Goal: Task Accomplishment & Management: Manage account settings

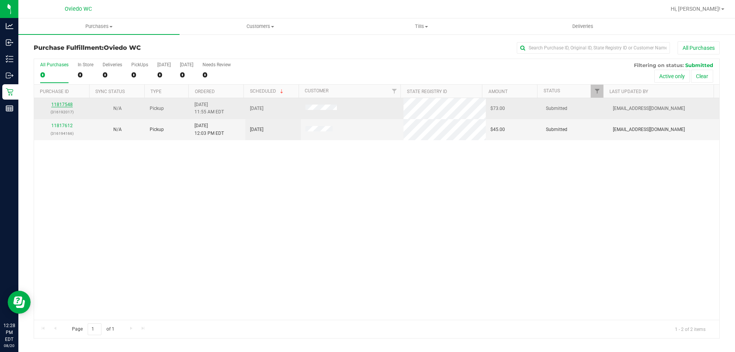
click at [64, 103] on link "11817548" at bounding box center [61, 104] width 21 height 5
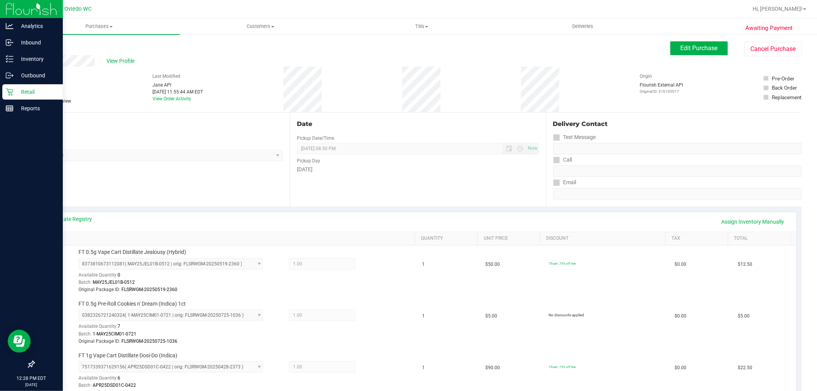
drag, startPoint x: 717, startPoint y: 0, endPoint x: 17, endPoint y: 90, distance: 705.7
click at [17, 90] on div "Retail" at bounding box center [32, 91] width 61 height 15
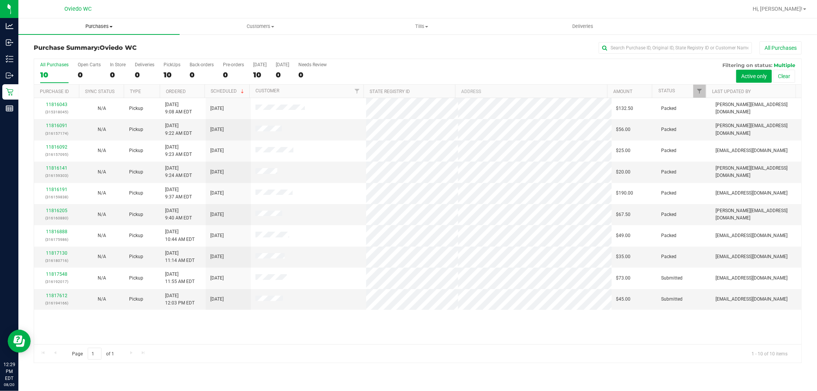
click at [94, 29] on span "Purchases" at bounding box center [98, 26] width 161 height 7
click at [91, 58] on li "Fulfillment" at bounding box center [98, 55] width 161 height 9
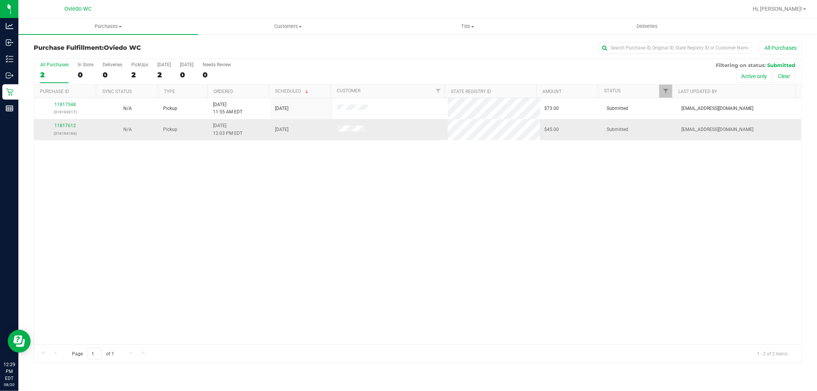
click at [70, 123] on div "11817612 (316194166)" at bounding box center [65, 129] width 53 height 15
click at [70, 126] on link "11817612" at bounding box center [64, 125] width 21 height 5
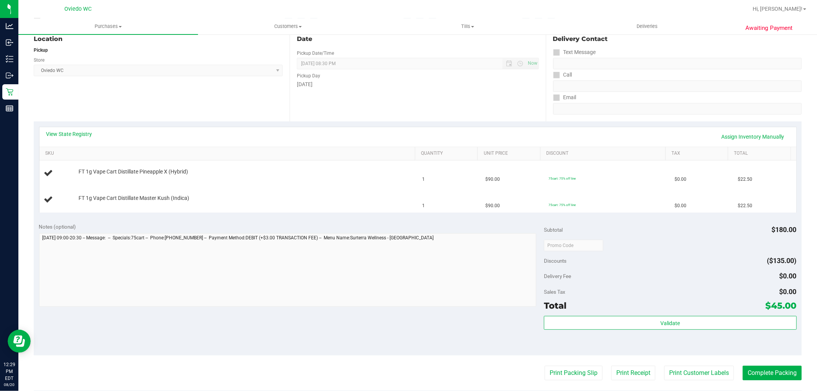
scroll to position [43, 0]
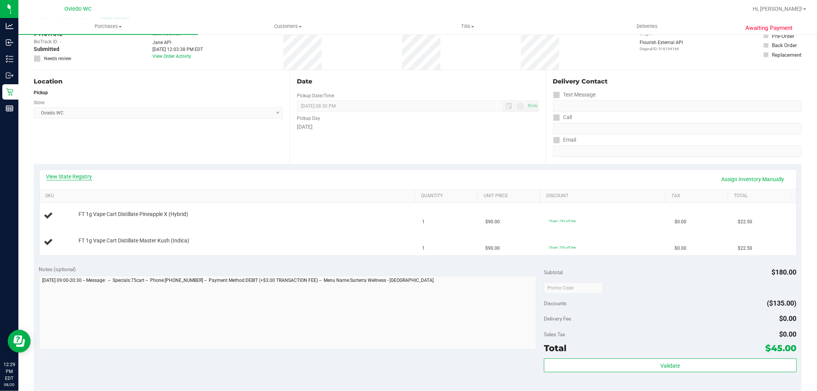
click at [77, 178] on link "View State Registry" at bounding box center [69, 177] width 46 height 8
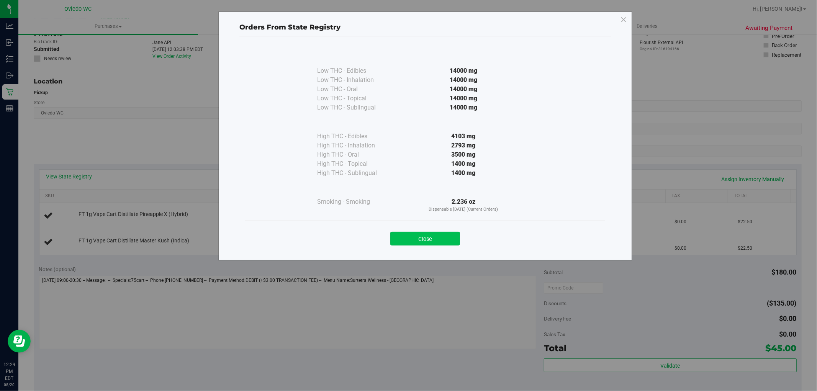
click at [416, 238] on button "Close" at bounding box center [425, 239] width 70 height 14
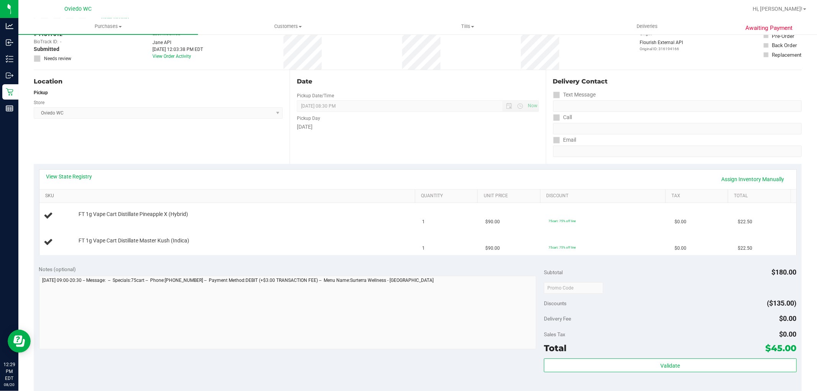
click at [282, 196] on link "SKU" at bounding box center [228, 196] width 367 height 6
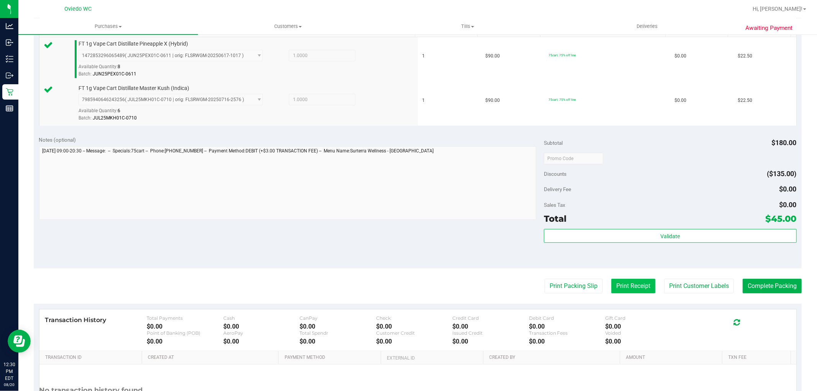
scroll to position [213, 0]
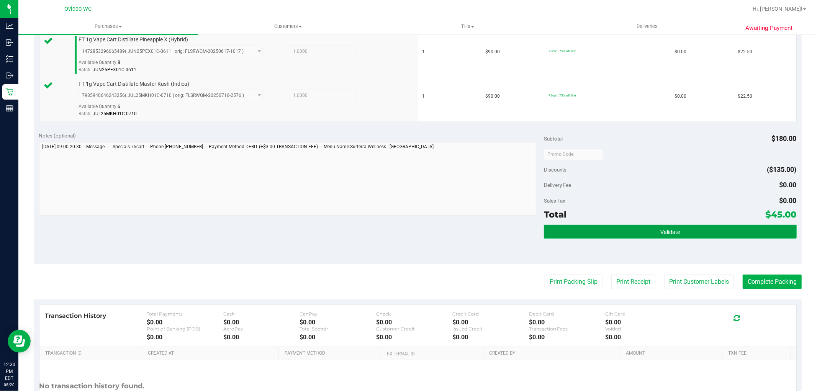
click at [625, 235] on button "Validate" at bounding box center [670, 232] width 252 height 14
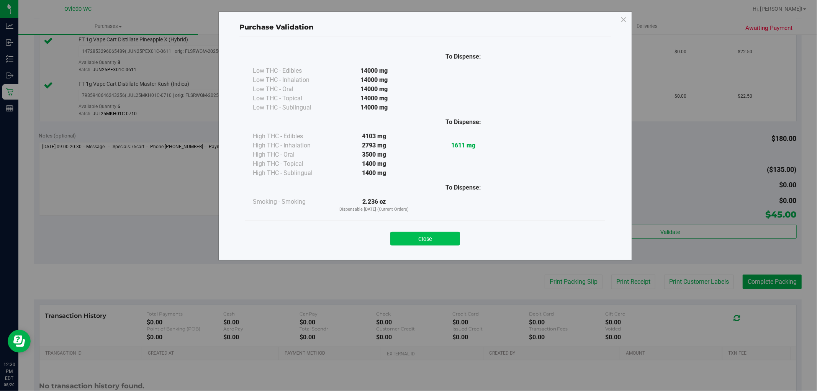
click at [419, 243] on button "Close" at bounding box center [425, 239] width 70 height 14
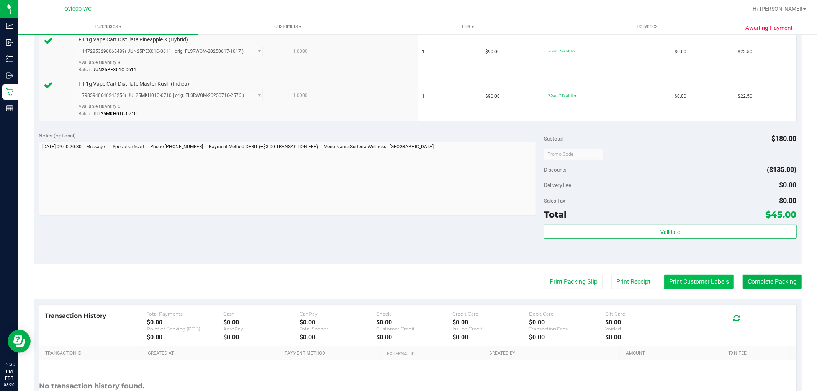
click at [684, 278] on button "Print Customer Labels" at bounding box center [699, 282] width 70 height 15
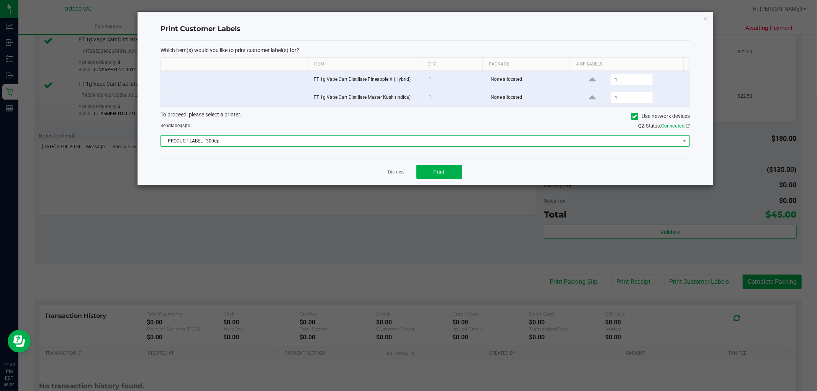
click at [328, 140] on span "PRODUCT LABEL - 300dpi" at bounding box center [420, 141] width 519 height 11
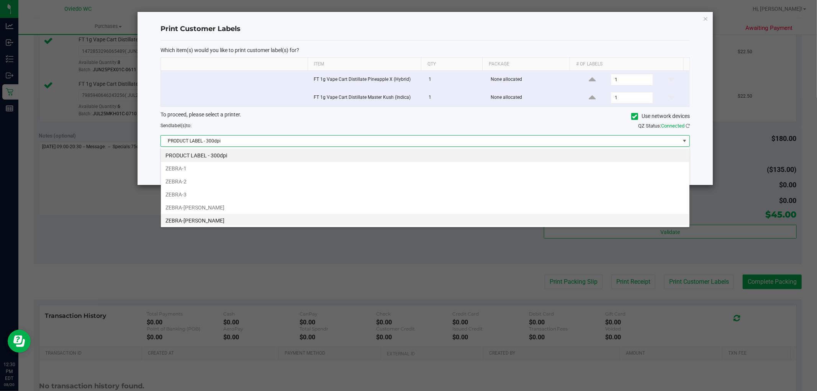
scroll to position [41, 0]
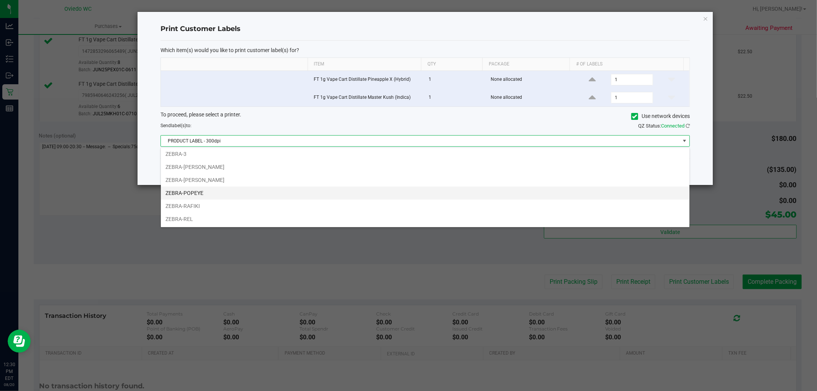
click at [215, 193] on li "ZEBRA-POPEYE" at bounding box center [425, 192] width 528 height 13
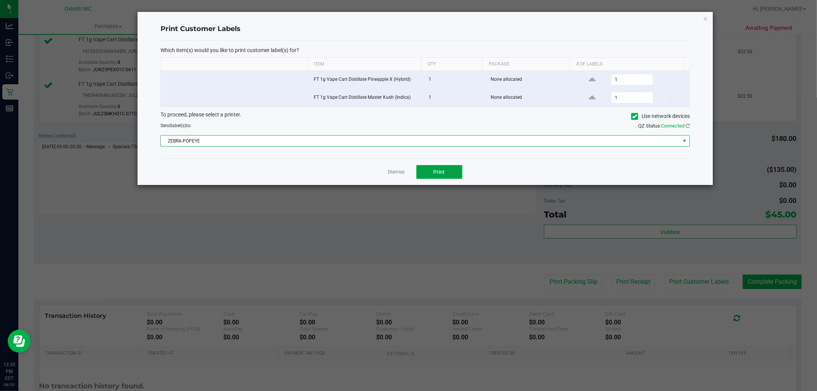
click at [426, 168] on button "Print" at bounding box center [439, 172] width 46 height 14
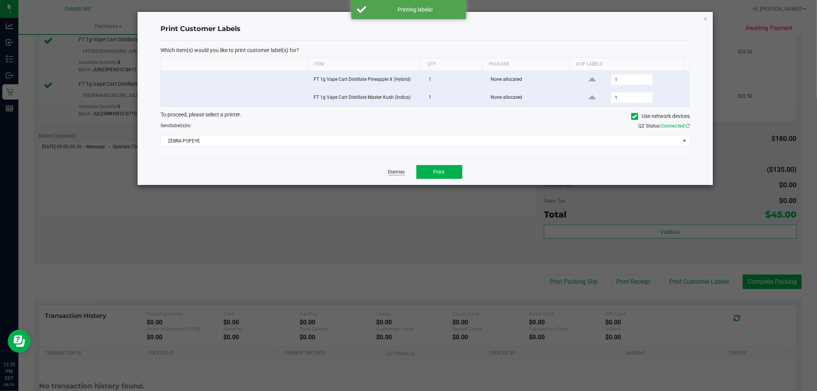
click at [398, 169] on link "Dismiss" at bounding box center [396, 172] width 16 height 7
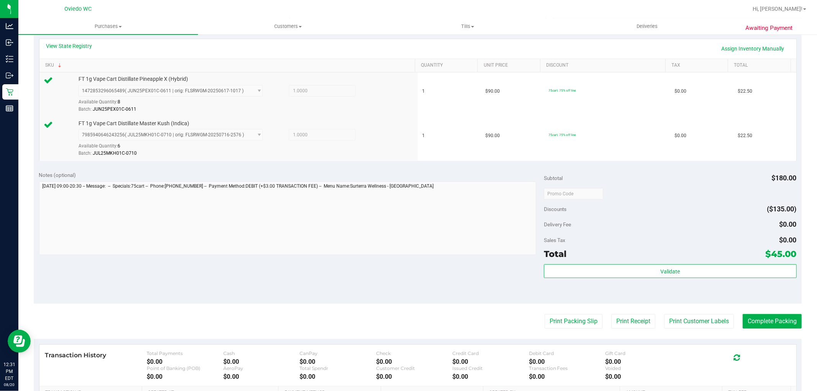
scroll to position [213, 0]
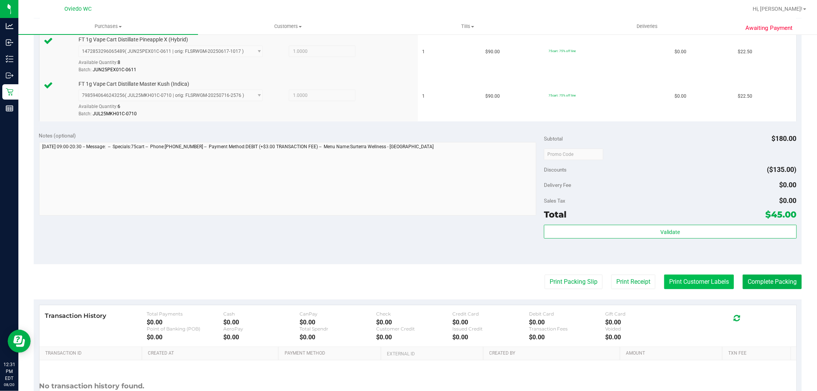
click at [690, 275] on button "Print Customer Labels" at bounding box center [699, 282] width 70 height 15
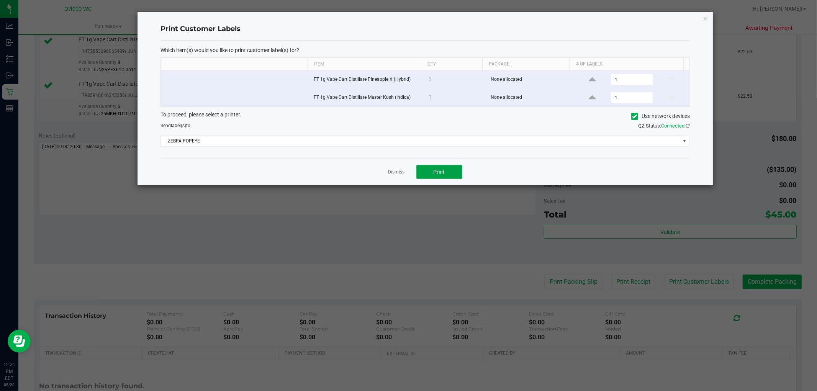
click at [435, 171] on span "Print" at bounding box center [438, 172] width 11 height 6
click at [394, 172] on link "Dismiss" at bounding box center [396, 172] width 16 height 7
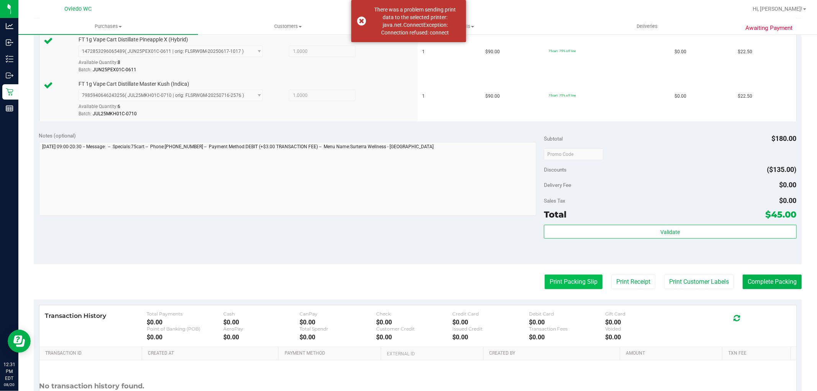
click at [569, 282] on button "Print Packing Slip" at bounding box center [574, 282] width 58 height 15
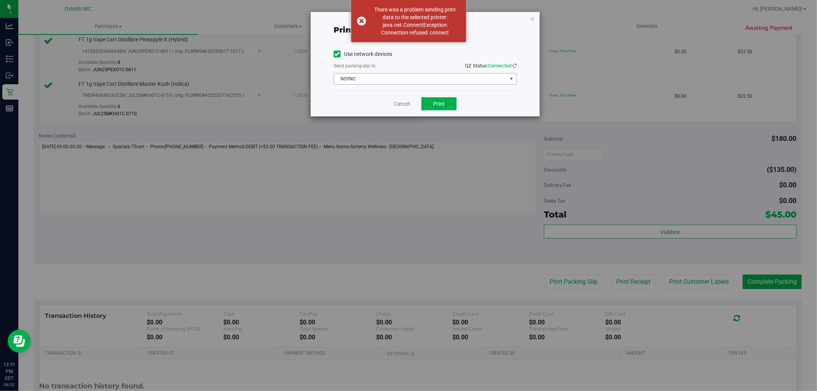
click at [417, 77] on span "NSYNC" at bounding box center [420, 79] width 173 height 11
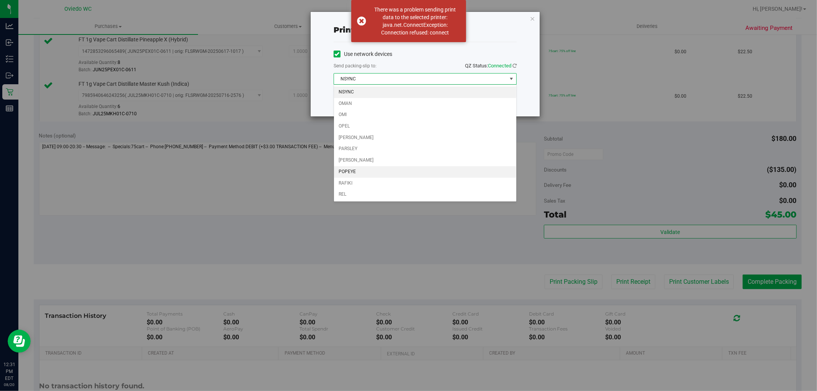
click at [365, 167] on li "POPEYE" at bounding box center [425, 171] width 182 height 11
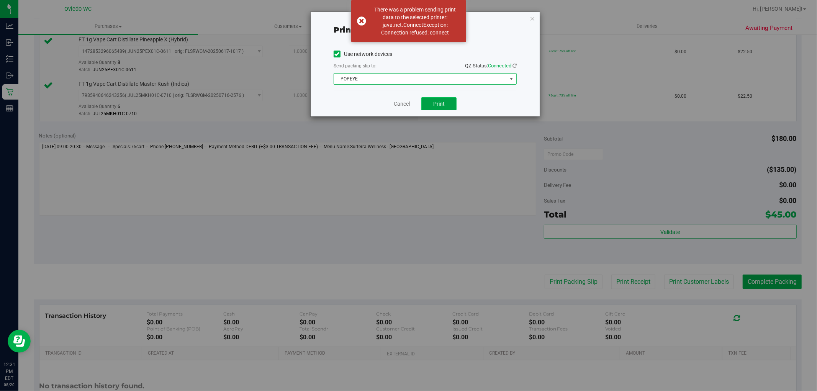
click at [438, 101] on span "Print" at bounding box center [438, 104] width 11 height 6
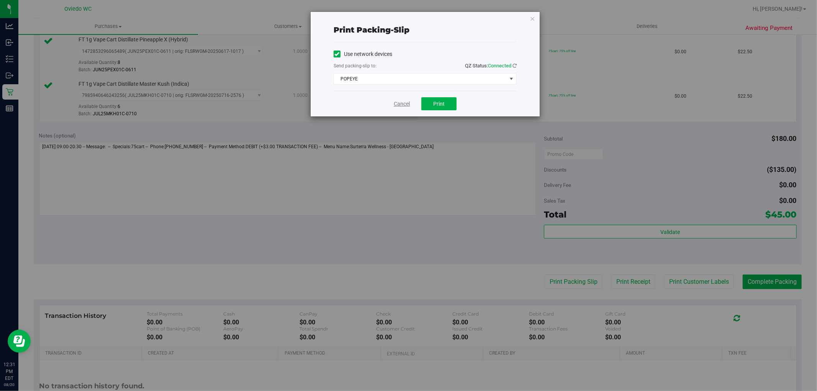
click at [405, 106] on link "Cancel" at bounding box center [402, 104] width 16 height 8
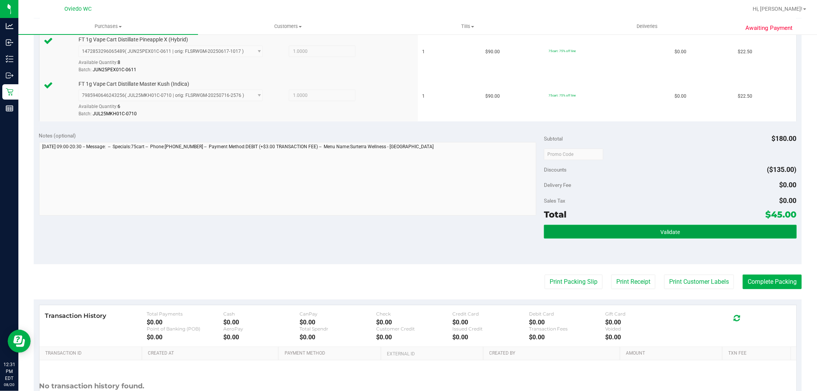
click at [621, 228] on button "Validate" at bounding box center [670, 232] width 252 height 14
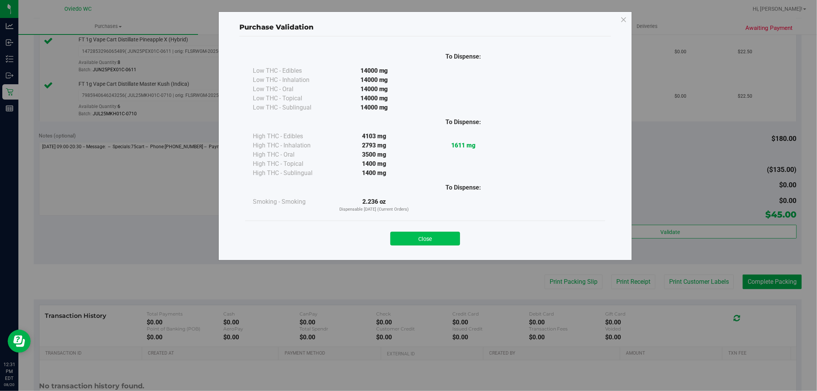
click at [444, 239] on button "Close" at bounding box center [425, 239] width 70 height 14
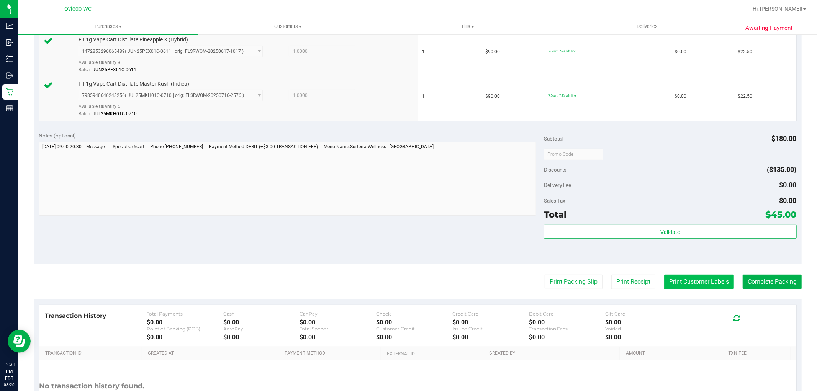
click at [664, 288] on button "Print Customer Labels" at bounding box center [699, 282] width 70 height 15
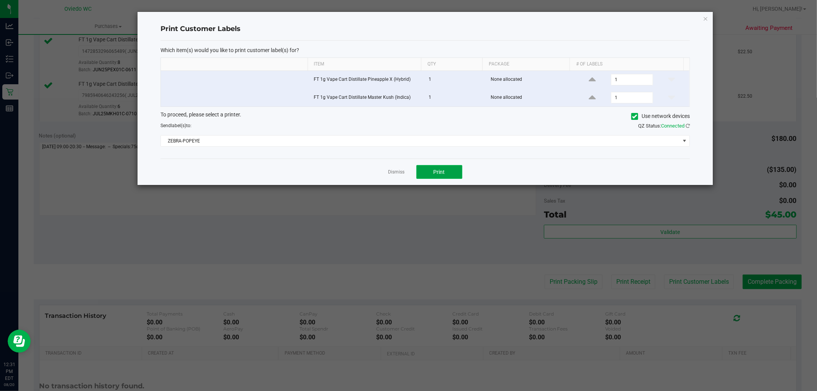
click at [448, 175] on button "Print" at bounding box center [439, 172] width 46 height 14
click at [398, 169] on app-cancel-button "Dismiss" at bounding box center [396, 172] width 16 height 8
click at [393, 175] on link "Dismiss" at bounding box center [396, 172] width 16 height 7
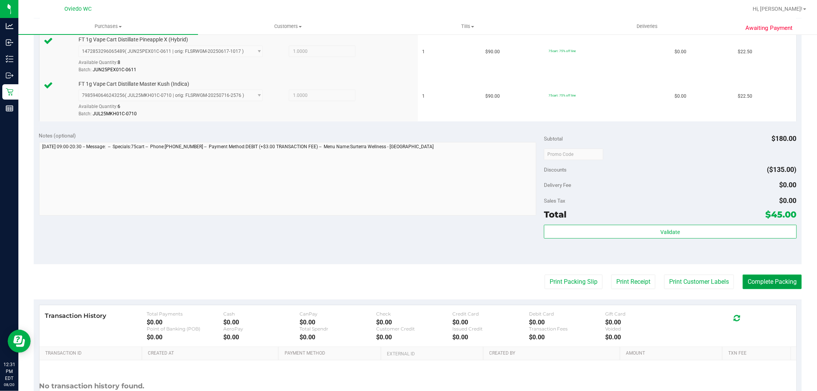
click at [735, 278] on button "Complete Packing" at bounding box center [771, 282] width 59 height 15
